Goal: Task Accomplishment & Management: Manage account settings

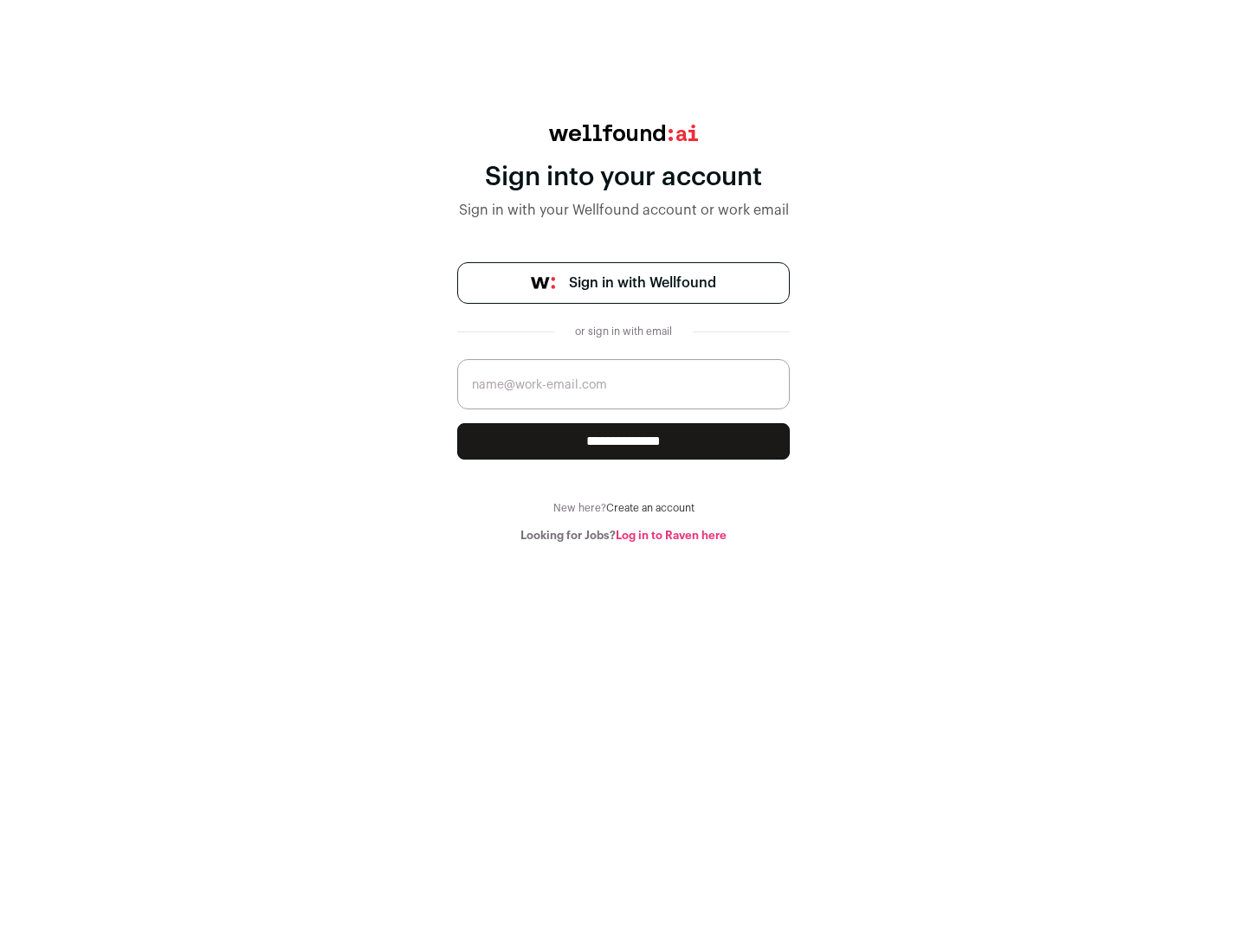
click at [642, 283] on span "Sign in with Wellfound" at bounding box center [642, 282] width 147 height 21
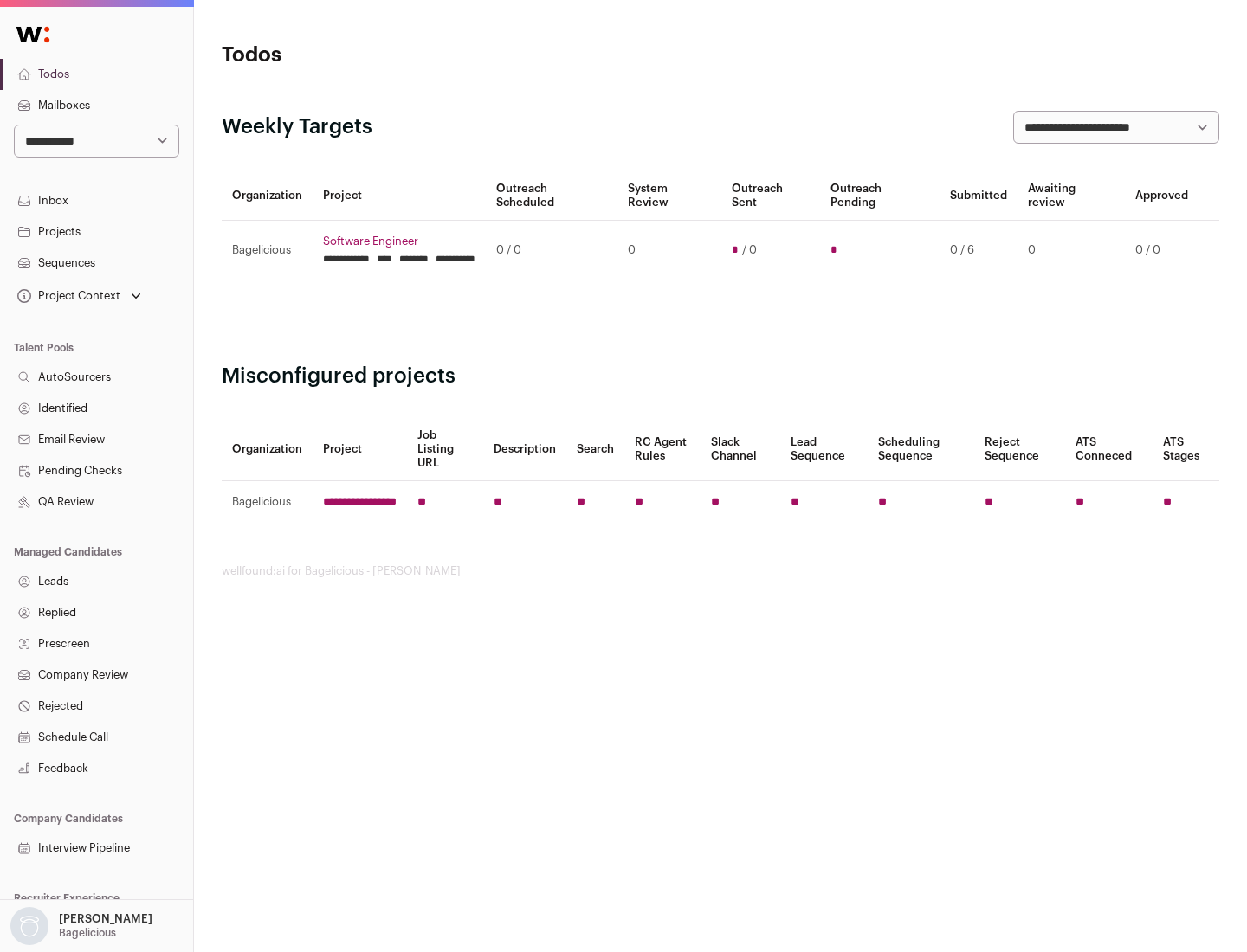
click at [96, 231] on link "Projects" at bounding box center [96, 231] width 193 height 31
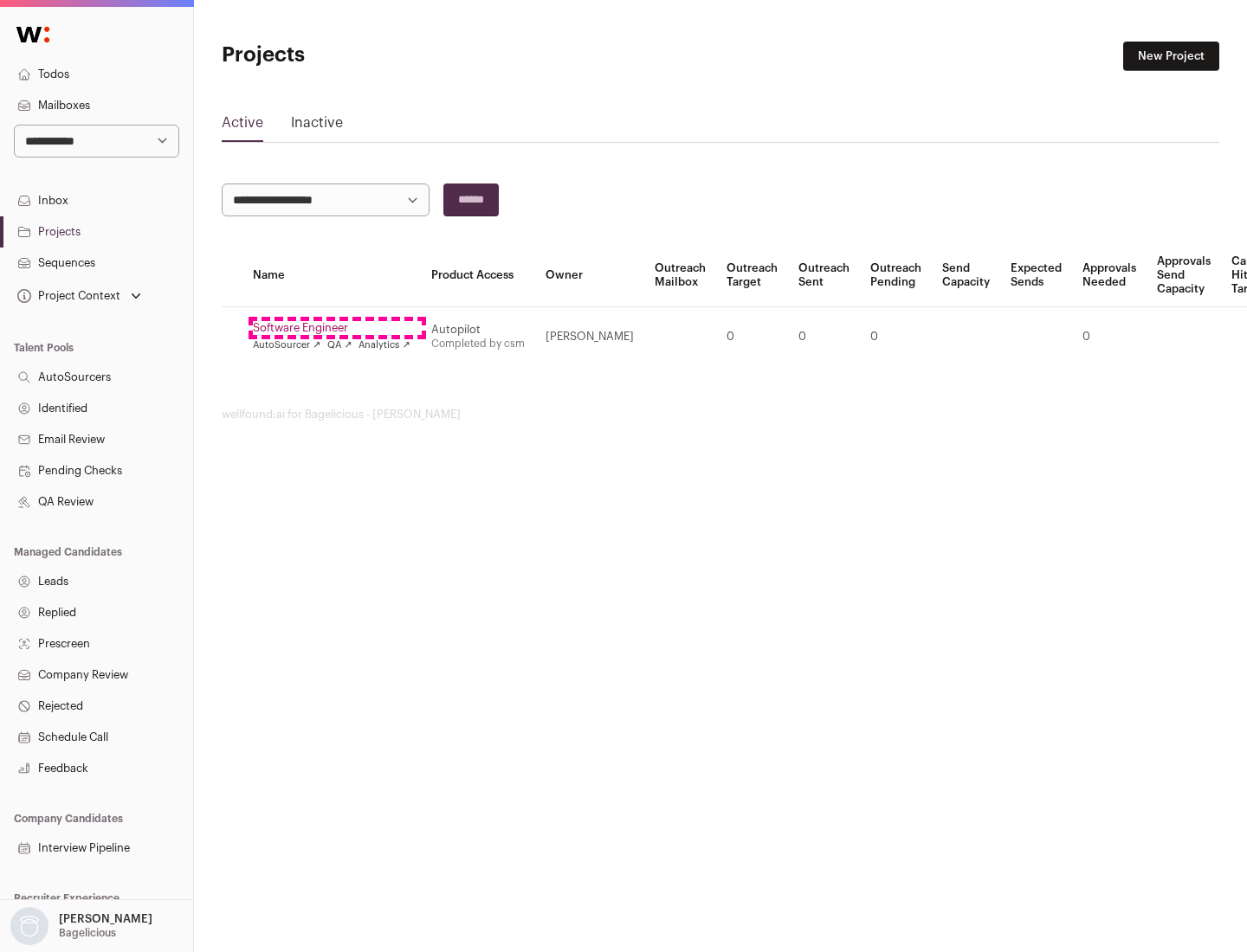
click at [337, 328] on link "Software Engineer" at bounding box center [331, 327] width 157 height 14
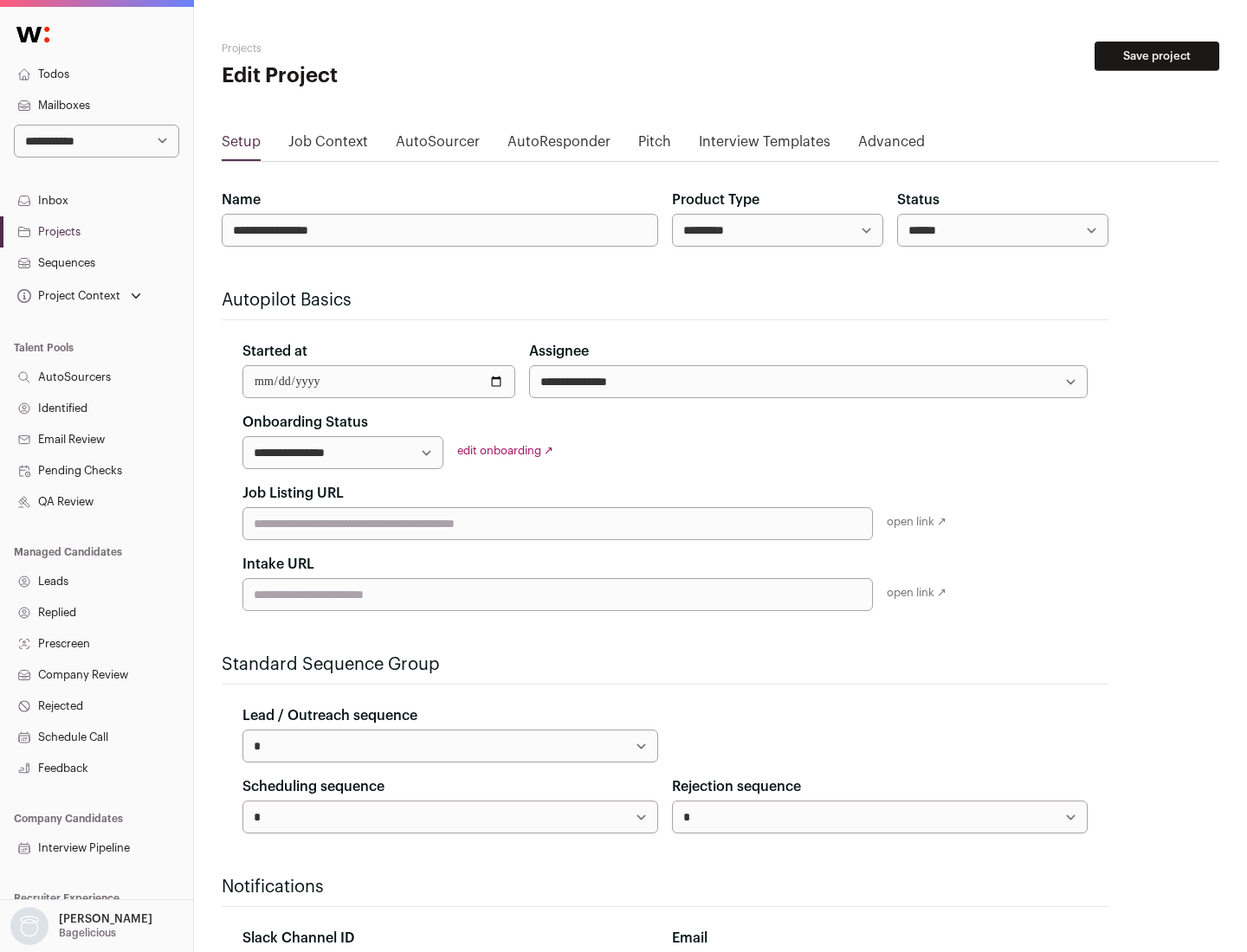
click at [1156, 56] on button "Save project" at bounding box center [1156, 55] width 124 height 29
